Goal: Task Accomplishment & Management: Complete application form

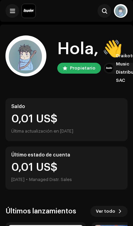
click at [17, 10] on button at bounding box center [12, 11] width 14 height 14
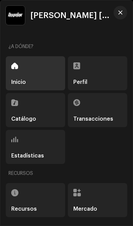
click at [103, 76] on div "Perfil" at bounding box center [97, 73] width 59 height 34
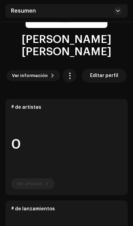
scroll to position [112, 0]
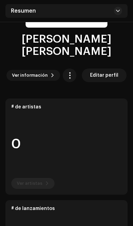
click at [44, 184] on re-o-card-data "# de artistas 0 Ver artistas" at bounding box center [66, 147] width 122 height 96
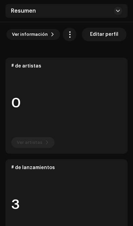
scroll to position [152, 0]
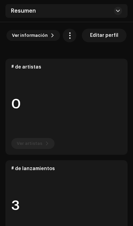
click at [114, 130] on re-o-card-data "# de artistas 0 Ver artistas" at bounding box center [66, 107] width 122 height 96
click at [113, 129] on re-o-card-data "# de artistas 0 Ver artistas" at bounding box center [66, 107] width 122 height 96
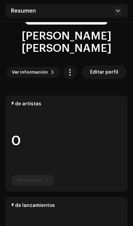
click at [43, 152] on re-o-card-data "# de artistas 0 Ver artistas" at bounding box center [66, 144] width 122 height 96
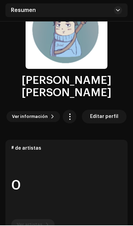
click at [73, 119] on button "button" at bounding box center [70, 118] width 14 height 14
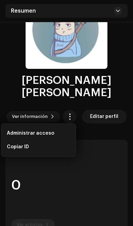
click at [100, 161] on re-o-card-data "# de artistas 0 Ver artistas" at bounding box center [66, 188] width 122 height 96
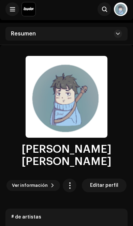
scroll to position [0, 0]
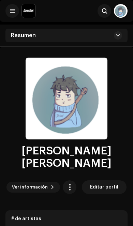
click at [18, 12] on button at bounding box center [12, 11] width 14 height 14
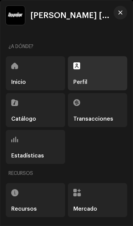
click at [93, 66] on div "Perfil" at bounding box center [97, 73] width 59 height 34
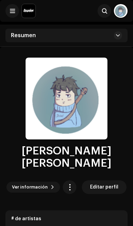
click at [14, 9] on span at bounding box center [12, 10] width 5 height 5
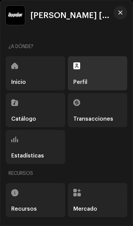
click at [48, 73] on div "Inicio" at bounding box center [35, 73] width 59 height 34
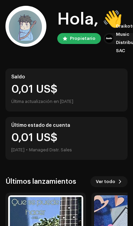
scroll to position [30, 0]
click at [116, 184] on button "Ver todo" at bounding box center [108, 181] width 37 height 11
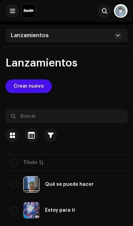
click at [36, 85] on span "Crear nuevo" at bounding box center [29, 86] width 30 height 14
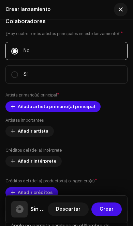
scroll to position [929, 0]
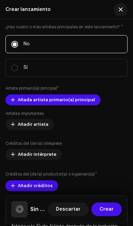
click at [88, 107] on span "Añada artista primario(a) principal" at bounding box center [56, 100] width 77 height 14
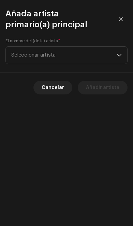
click at [116, 59] on span "Seleccionar artista" at bounding box center [64, 55] width 106 height 17
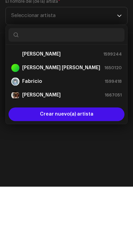
click at [105, 147] on div "Crear nuevo(a) artista" at bounding box center [67, 154] width 116 height 14
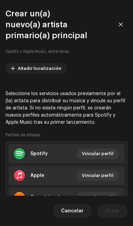
scroll to position [89, 0]
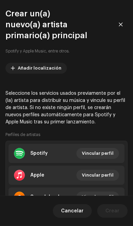
click at [103, 147] on span "Vincular perfil" at bounding box center [98, 154] width 32 height 14
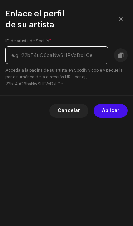
scroll to position [19, 0]
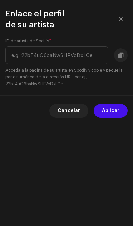
click at [76, 69] on small "Acceda a la página de su artista en Spotify y copie y pegue la parte numérica d…" at bounding box center [66, 77] width 122 height 20
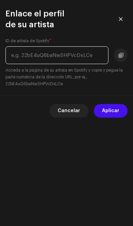
click at [77, 53] on input "text" at bounding box center [56, 55] width 103 height 18
click at [93, 50] on input "text" at bounding box center [56, 55] width 103 height 18
paste input "https://open.spotify.com/artist/68mIqNZgPSWwjKvQJsTUIy?si=oQM0g5eeR0iGxTXAtVbmLA"
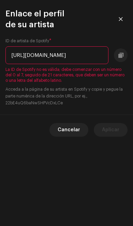
click at [45, 46] on input "https://open.spotify.com/artist/68mIqNZgPSWwjKvQJsTUIy?si=oQM0g5eeR0iGxTXAtVbmLA" at bounding box center [56, 55] width 103 height 18
click at [23, 46] on input "https://open.spotify.com/artist/68mIqNZgPSWwjKvQJsTUIy?si=oQM0g5eeR0iGxTXAtVbmLA" at bounding box center [56, 55] width 103 height 18
click at [80, 47] on input "://open.spotify.com/artist/68mIqNZgPSWwjKvQJsTUIy?si=oQM0g5eeR0iGxTXAtVbmLA" at bounding box center [56, 55] width 103 height 18
click at [62, 46] on input "://open.spotify.com/artist/68mIqNZgPSWwjKvQJsTUIy?si=oQM0g5eeR0iGxTXAtVbmLA" at bounding box center [56, 55] width 103 height 18
click at [55, 48] on input "://open.spotify.com/artist/68mIqNZgPSWwjKvQJsTUIy?si=oQM0g5eeR0iGxTXAtVbmLA" at bounding box center [56, 55] width 103 height 18
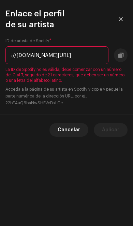
click at [78, 46] on input "://open.spotify.com/artist/68mIqNZgPSWwjKvQJsTUIy?si=oQM0g5eeR0iGxTXAtVbmLA" at bounding box center [56, 55] width 103 height 18
click at [47, 48] on input "ify.com/artist/68mIqNZgPSWwjKvQJsTUIy?si=oQM0g5eeR0iGxTXAtVbmLA" at bounding box center [56, 55] width 103 height 18
click at [30, 50] on input "ify.com/artist/68mIqNZgPSWwjKvQJsTUIy?si=oQM0g5eeR0iGxTXAtVbmLA" at bounding box center [56, 55] width 103 height 18
click at [26, 46] on input "ify.com/artist/68mIqNZgPSWwjKvQJsTUIy?si=oQM0g5eeR0iGxTXAtVbmLA" at bounding box center [56, 55] width 103 height 18
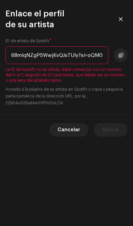
click at [100, 46] on input "68mIqNZgPSWwjKvQJsTUIy?si=oQM0g5eeR0iGxTXAtVbmLA" at bounding box center [56, 55] width 103 height 18
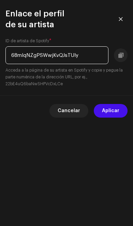
type input "68mIqNZgPSWwjKvQJsTUIy"
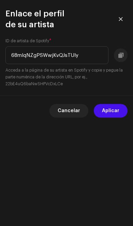
click at [116, 50] on button at bounding box center [121, 55] width 14 height 14
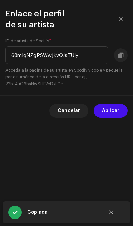
click at [118, 104] on span "Aplicar" at bounding box center [110, 111] width 17 height 14
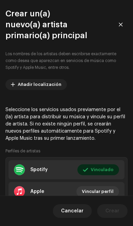
scroll to position [72, 0]
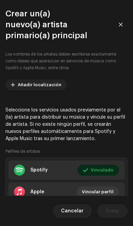
click at [78, 218] on span "Cancelar" at bounding box center [72, 211] width 23 height 14
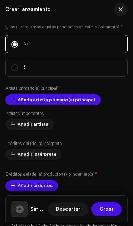
click at [119, 8] on span "button" at bounding box center [121, 9] width 4 height 5
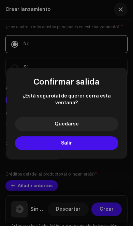
click at [103, 150] on button "Salir" at bounding box center [66, 143] width 103 height 14
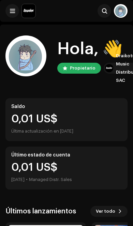
click at [14, 8] on button at bounding box center [12, 11] width 14 height 14
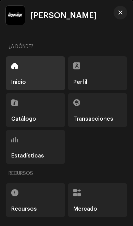
click at [121, 14] on span "button" at bounding box center [120, 12] width 4 height 5
